Goal: Check status: Check status

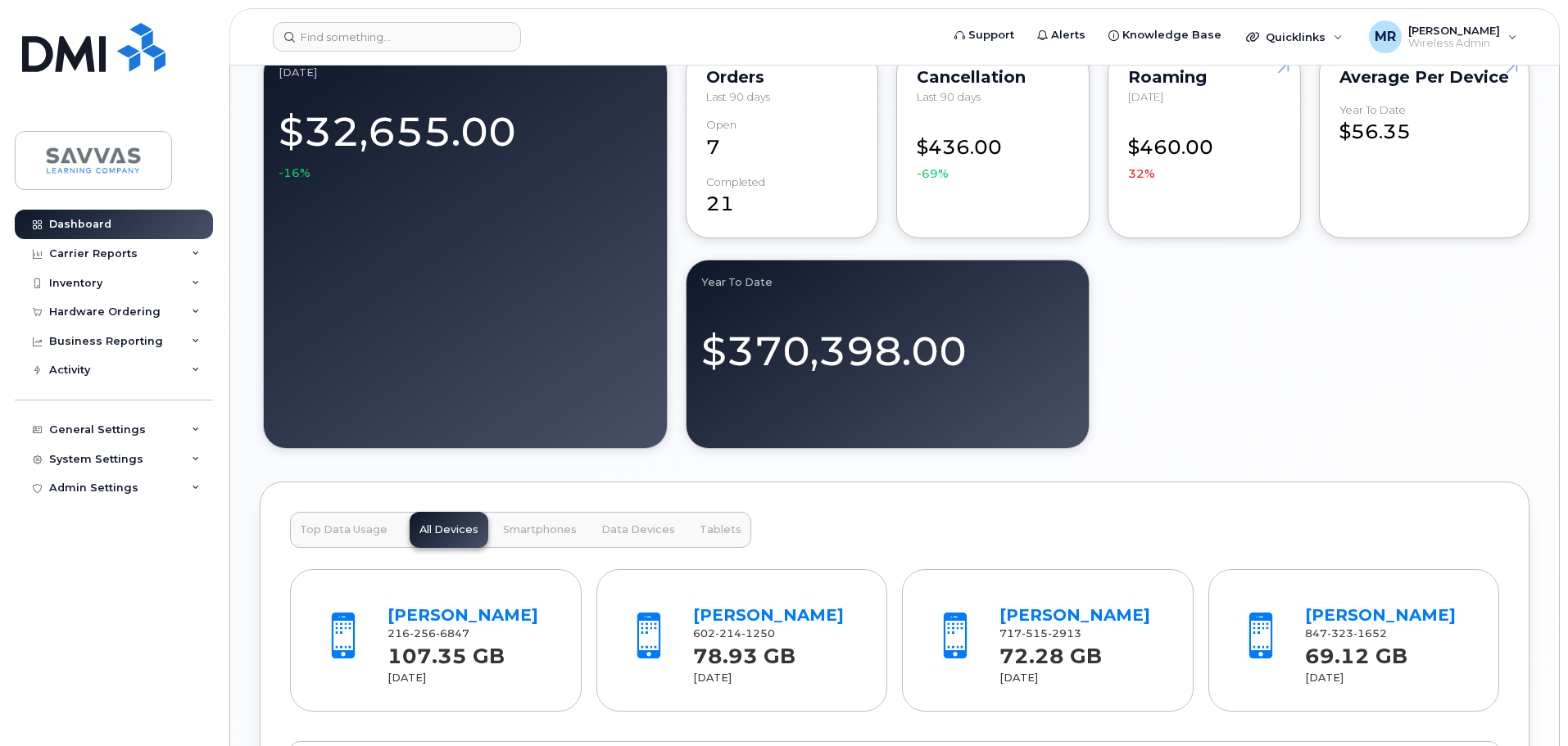
scroll to position [1566, 0]
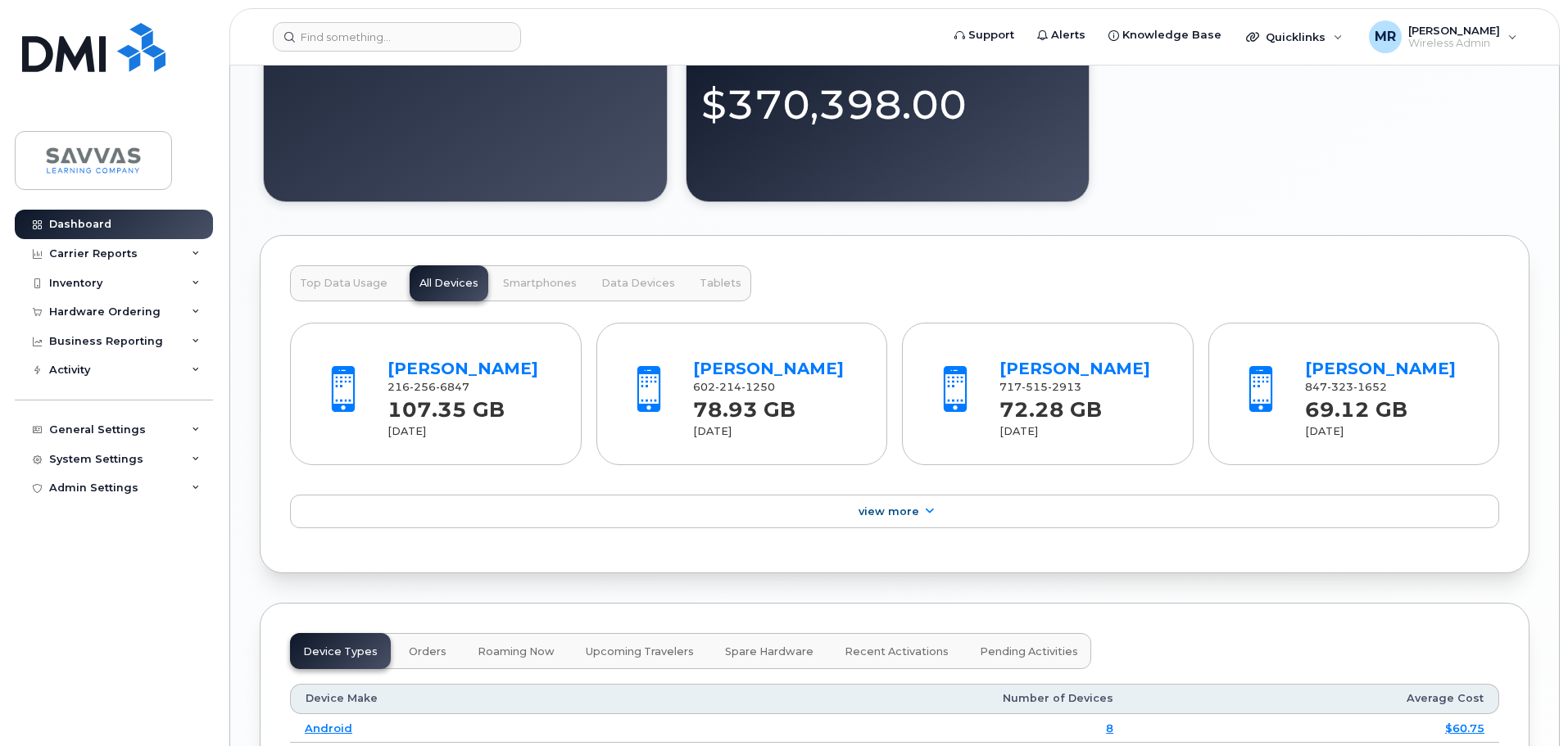
click at [330, 290] on span "Top Data Usage" at bounding box center [343, 283] width 87 height 13
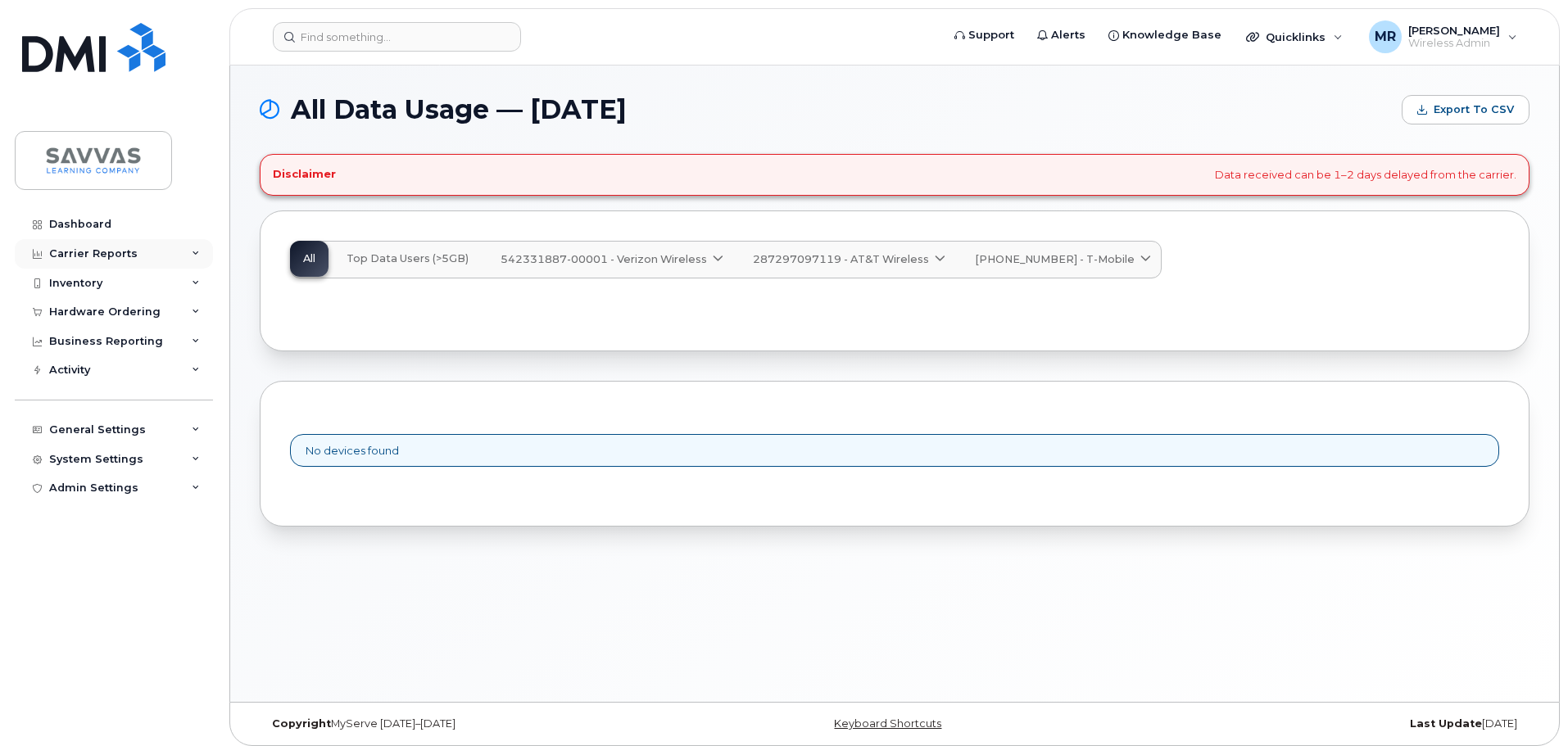
click at [166, 255] on div "Carrier Reports" at bounding box center [114, 253] width 198 height 29
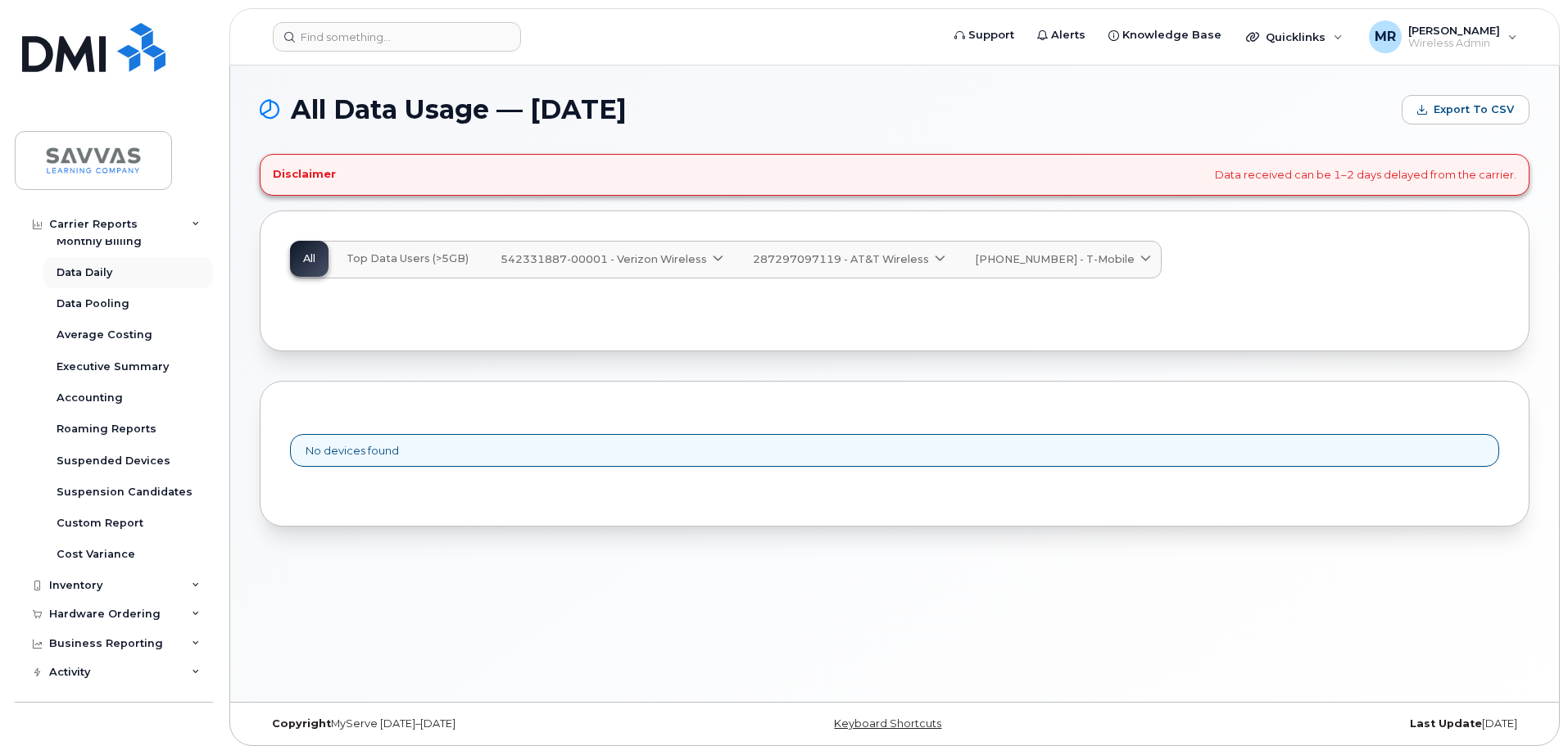
scroll to position [82, 0]
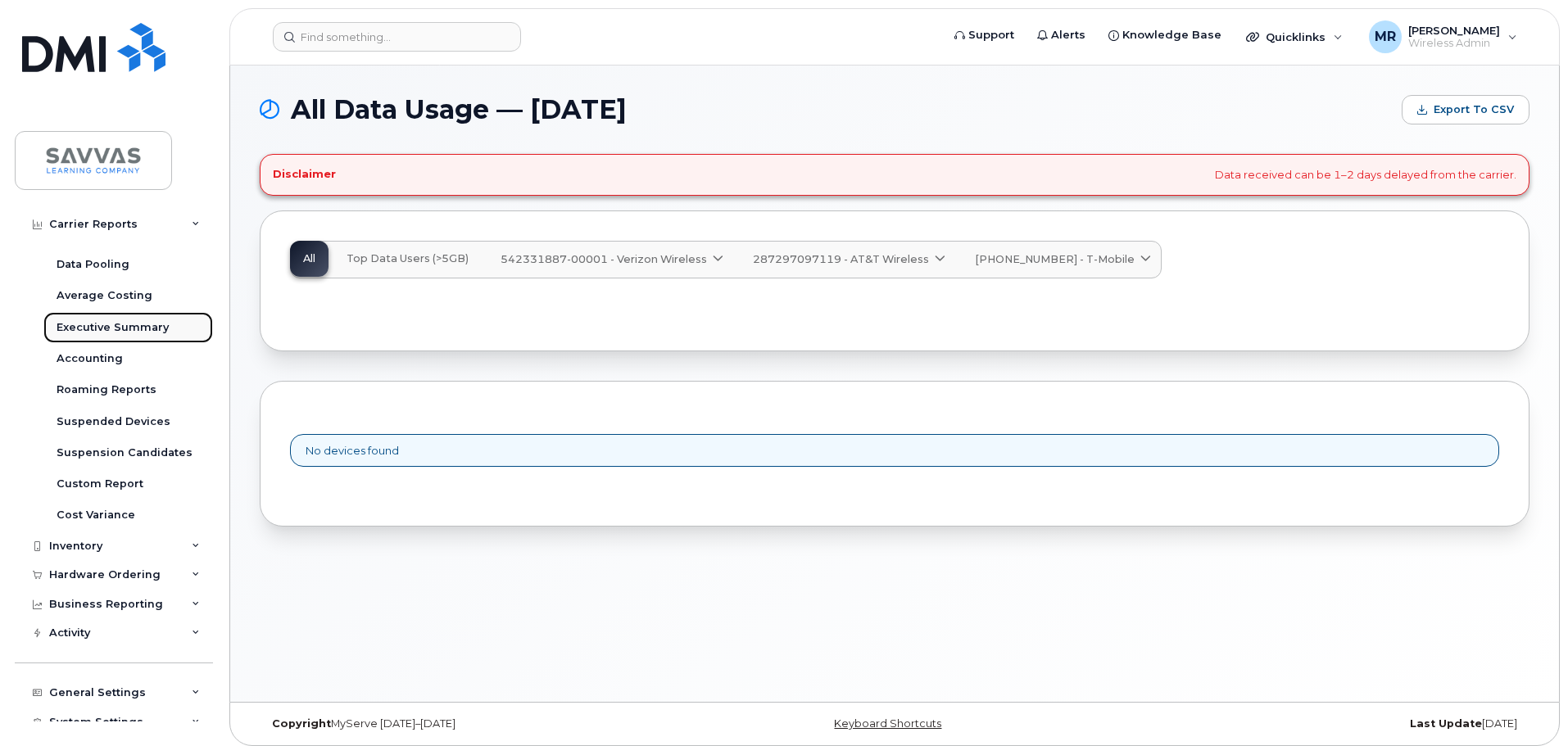
click at [104, 336] on link "Executive Summary" at bounding box center [128, 327] width 169 height 31
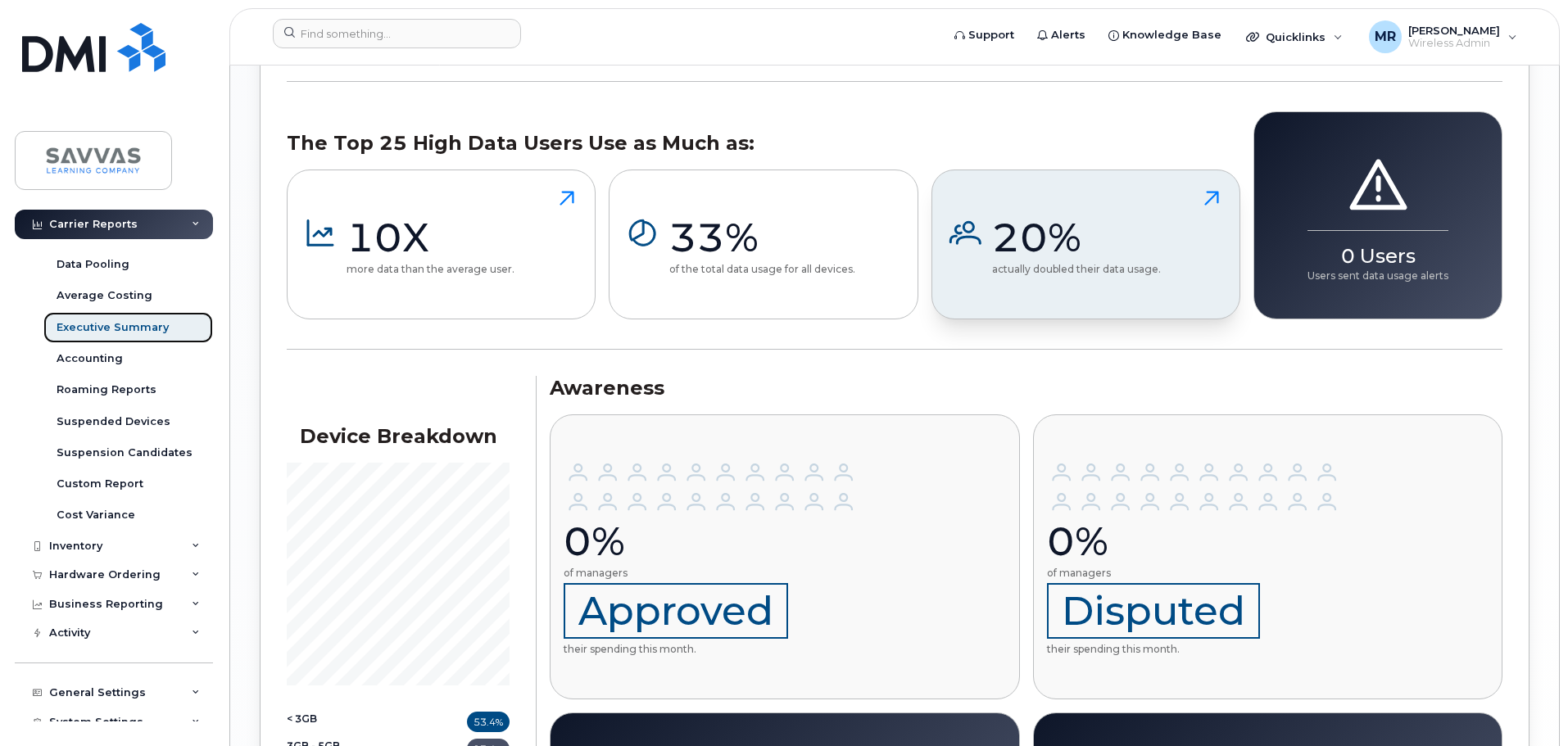
scroll to position [1944, 0]
